Goal: Transaction & Acquisition: Book appointment/travel/reservation

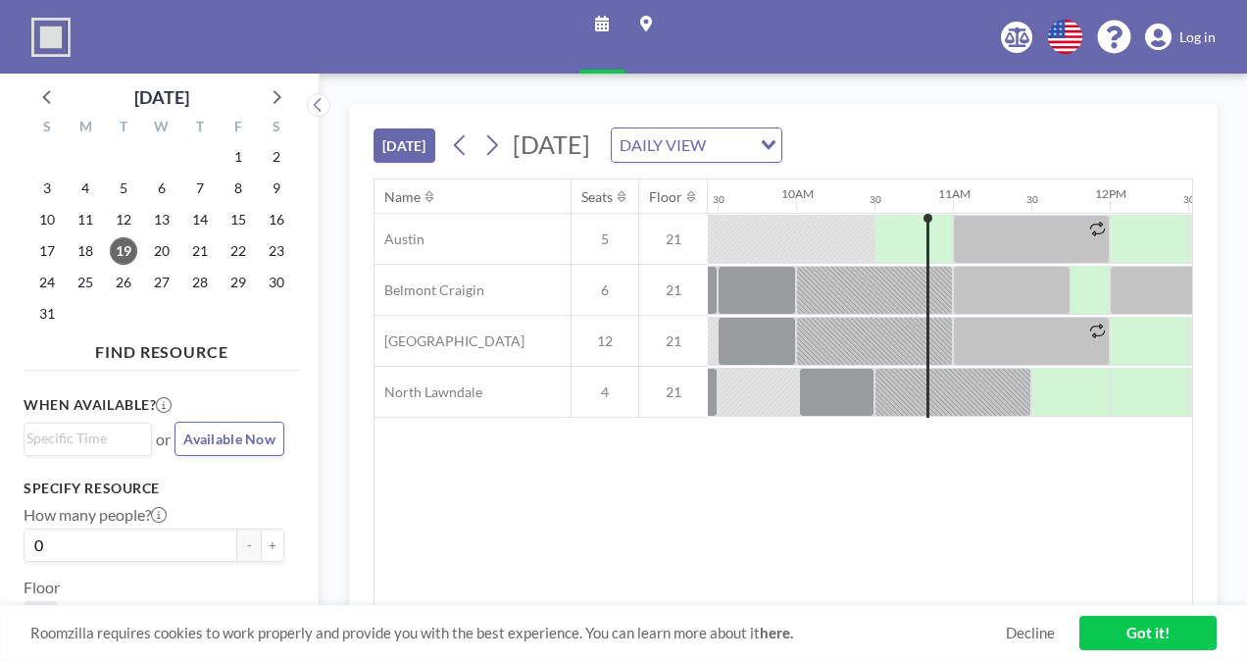
scroll to position [0, 1568]
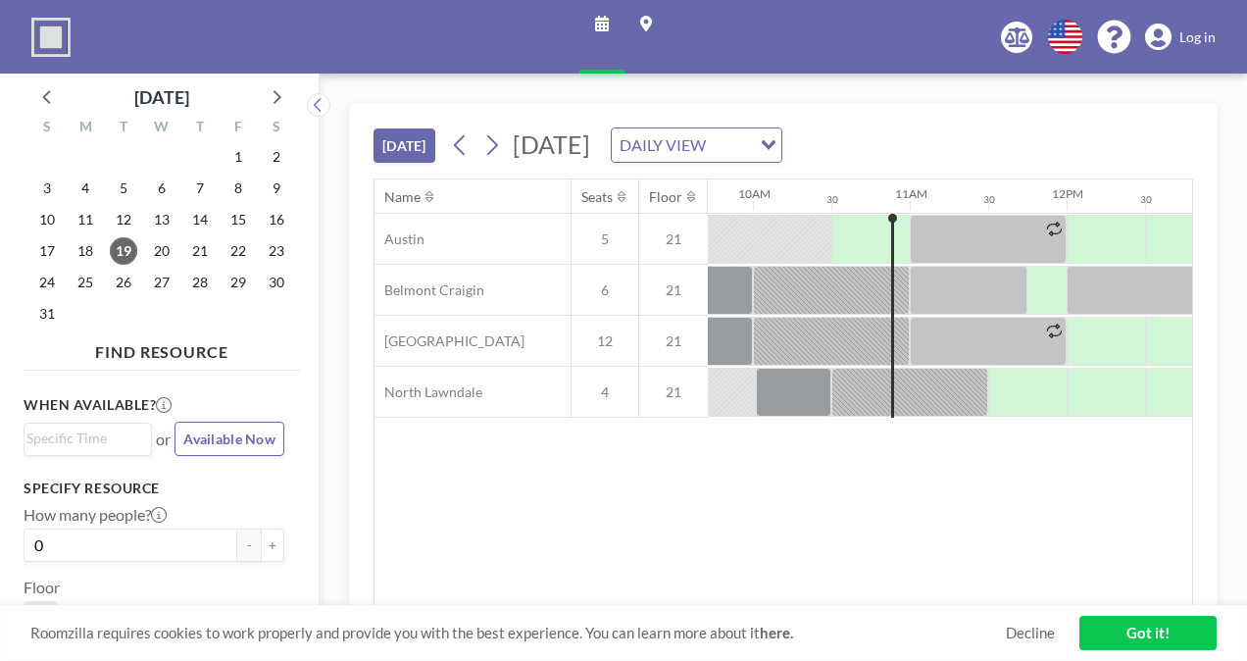
scroll to position [0, 1568]
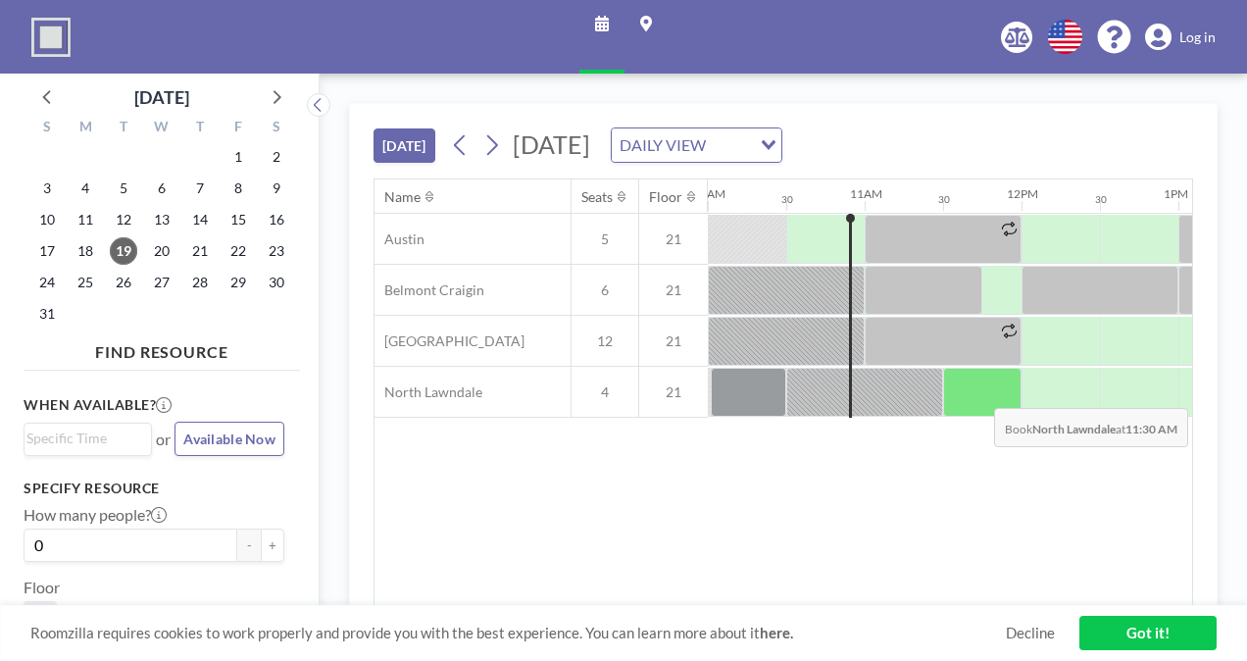
click at [978, 391] on div at bounding box center [982, 392] width 78 height 49
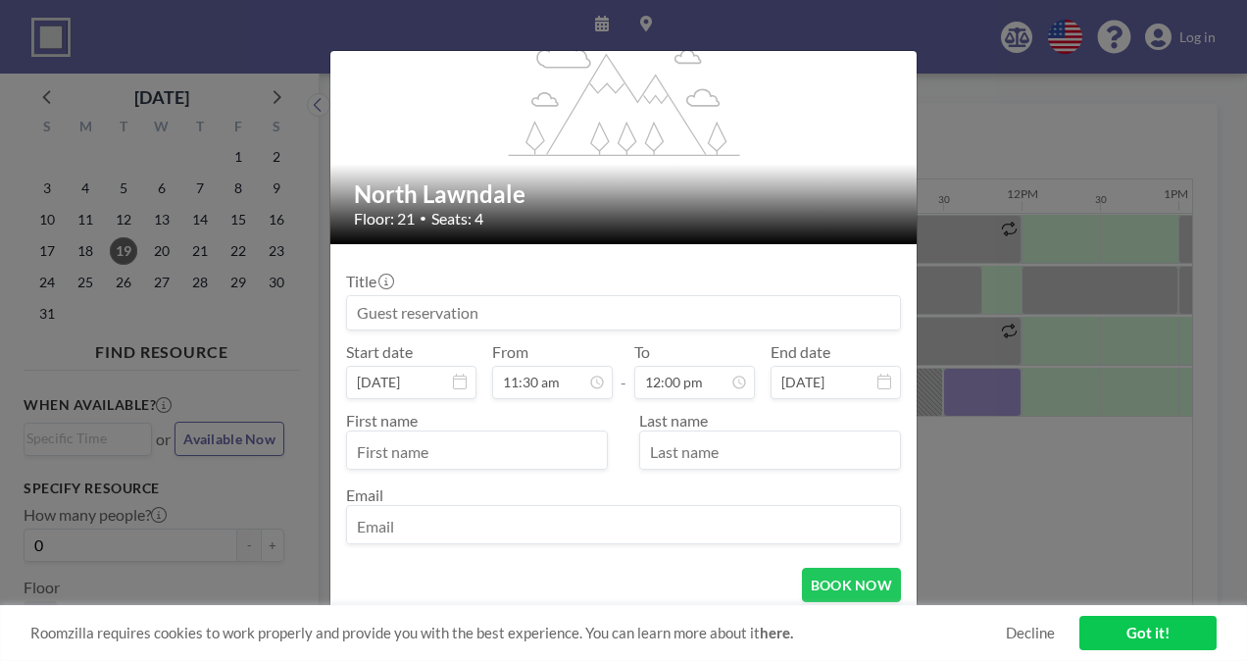
scroll to position [35, 0]
click at [541, 313] on input at bounding box center [623, 312] width 553 height 33
type input "Student Meeting"
click at [451, 439] on input "text" at bounding box center [477, 451] width 260 height 33
type input "Maryam"
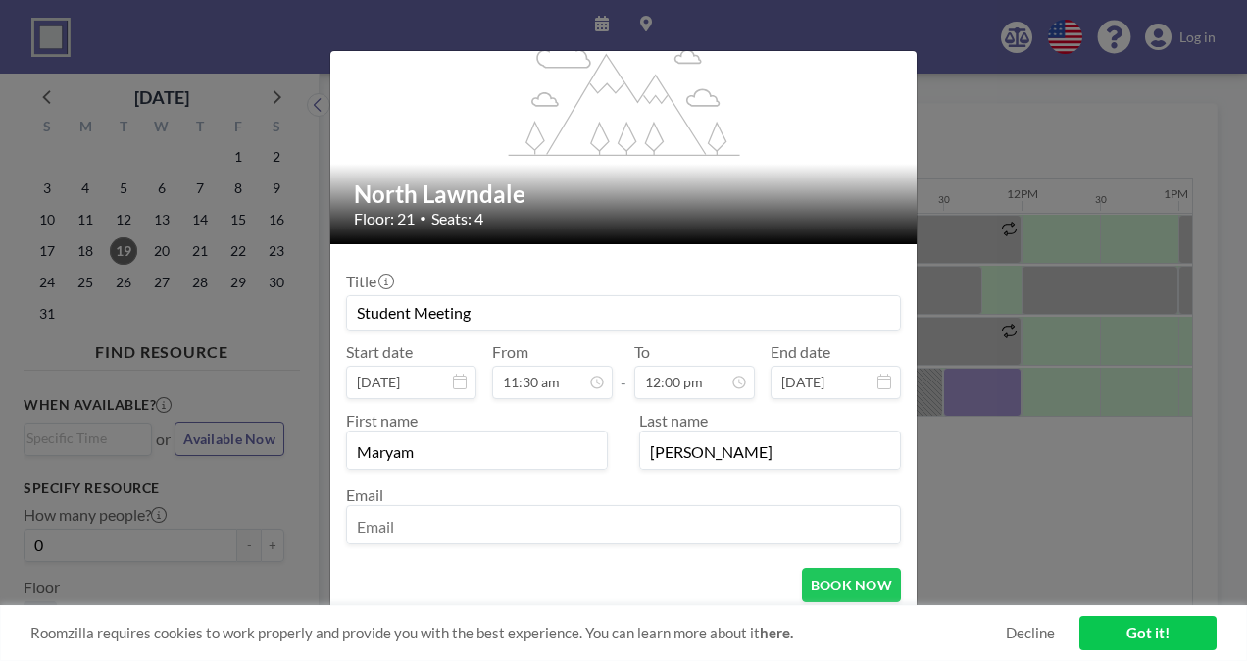
type input "Ahmed"
click at [463, 521] on input "email" at bounding box center [623, 526] width 553 height 33
type input "mahmed@bottomline.org"
click at [814, 578] on button "BOOK NOW" at bounding box center [851, 585] width 99 height 34
